Goal: Information Seeking & Learning: Find specific fact

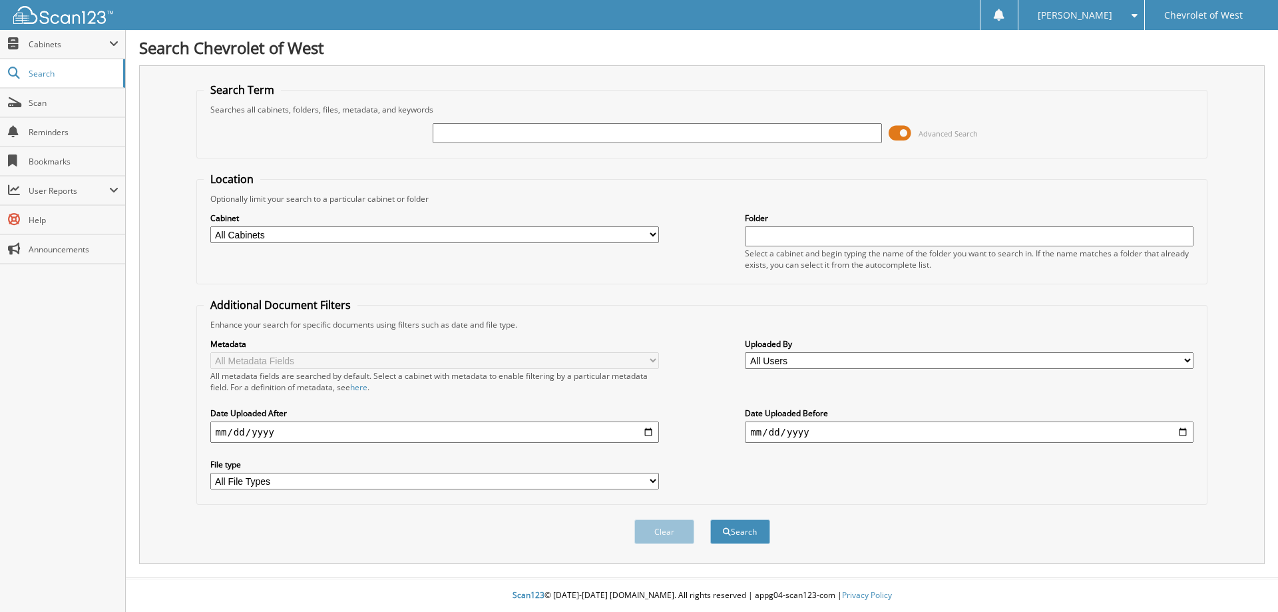
click at [716, 132] on input "text" at bounding box center [657, 133] width 449 height 20
type input "[PERSON_NAME]"
click at [710, 519] on button "Search" at bounding box center [740, 531] width 60 height 25
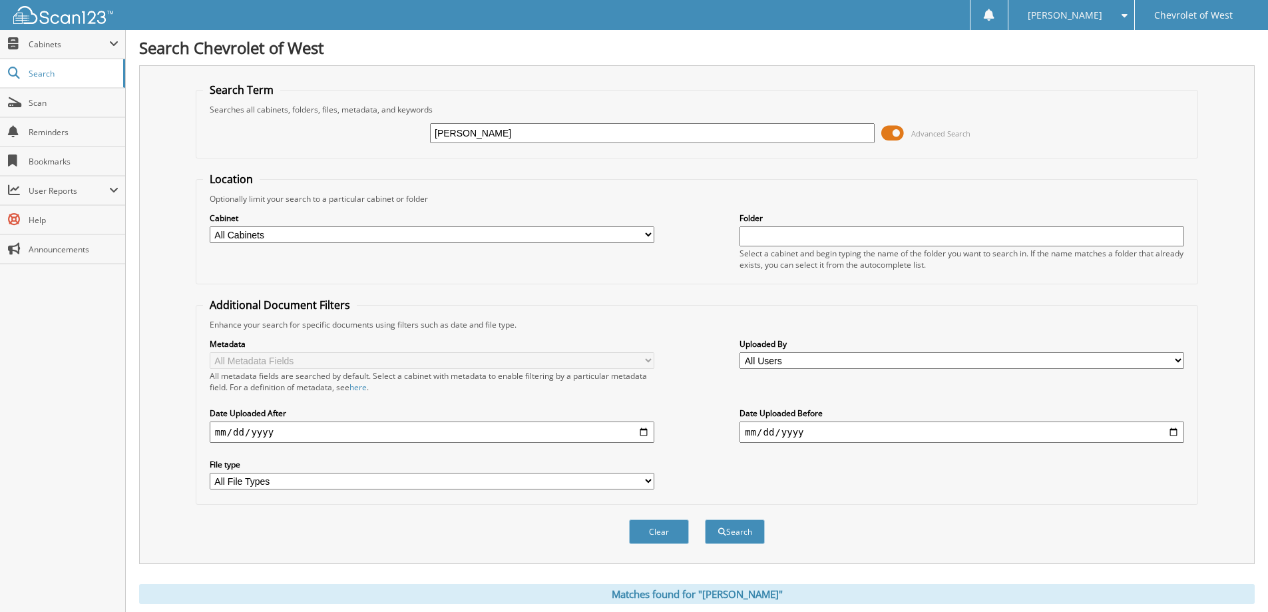
click at [477, 137] on input "[PERSON_NAME]" at bounding box center [652, 133] width 445 height 20
type input "[PERSON_NAME]"
click at [705, 519] on button "Search" at bounding box center [735, 531] width 60 height 25
